Goal: Transaction & Acquisition: Purchase product/service

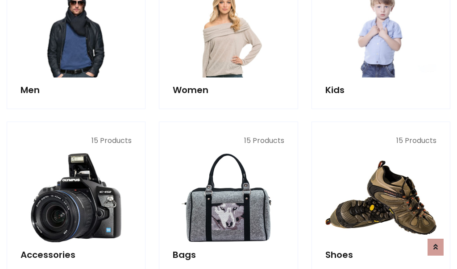
scroll to position [298, 0]
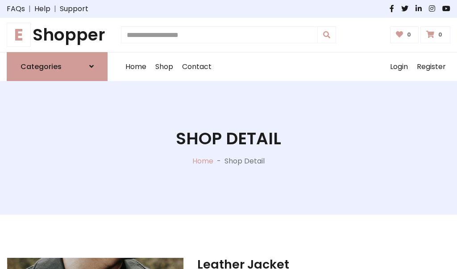
click at [57, 35] on h1 "E Shopper" at bounding box center [57, 35] width 101 height 20
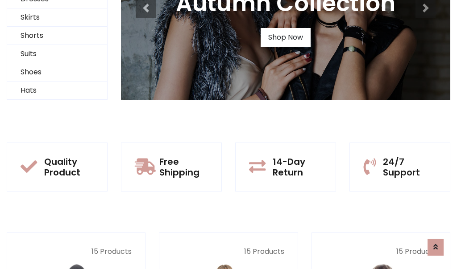
scroll to position [86, 0]
